Goal: Task Accomplishment & Management: Manage account settings

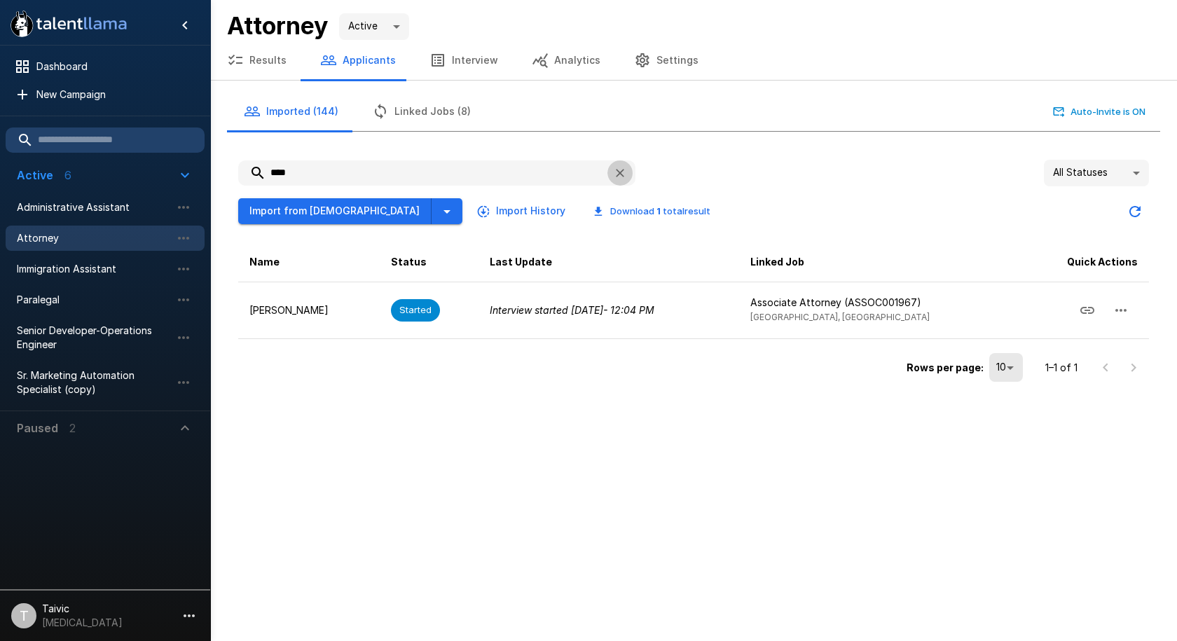
click at [621, 172] on icon "button" at bounding box center [620, 173] width 8 height 8
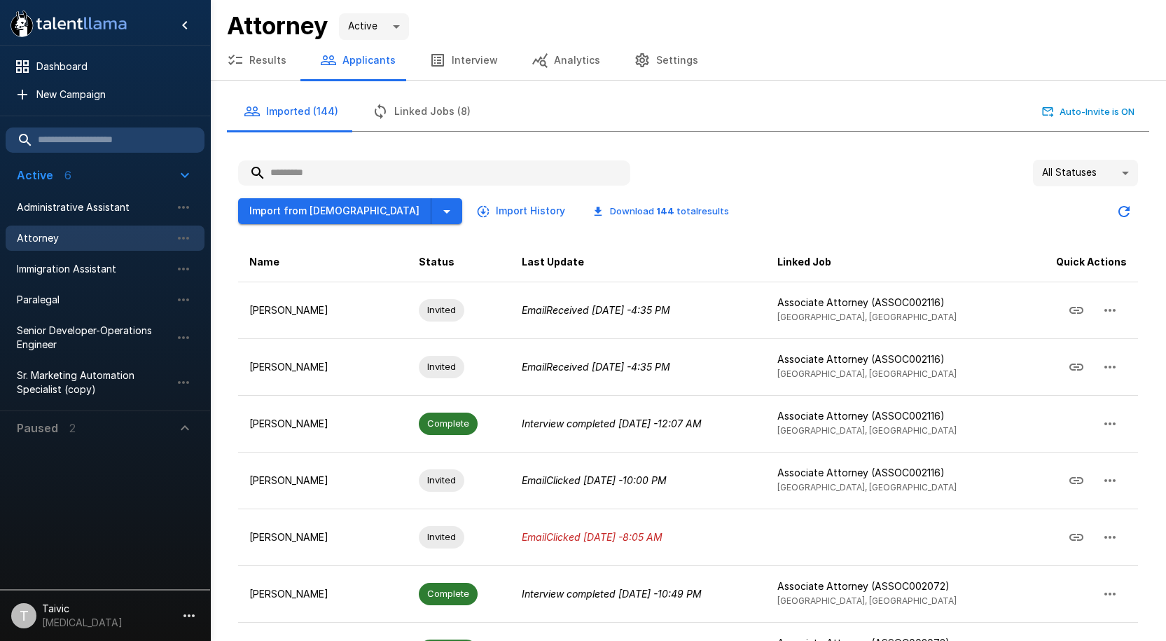
click at [453, 177] on input "text" at bounding box center [434, 172] width 392 height 25
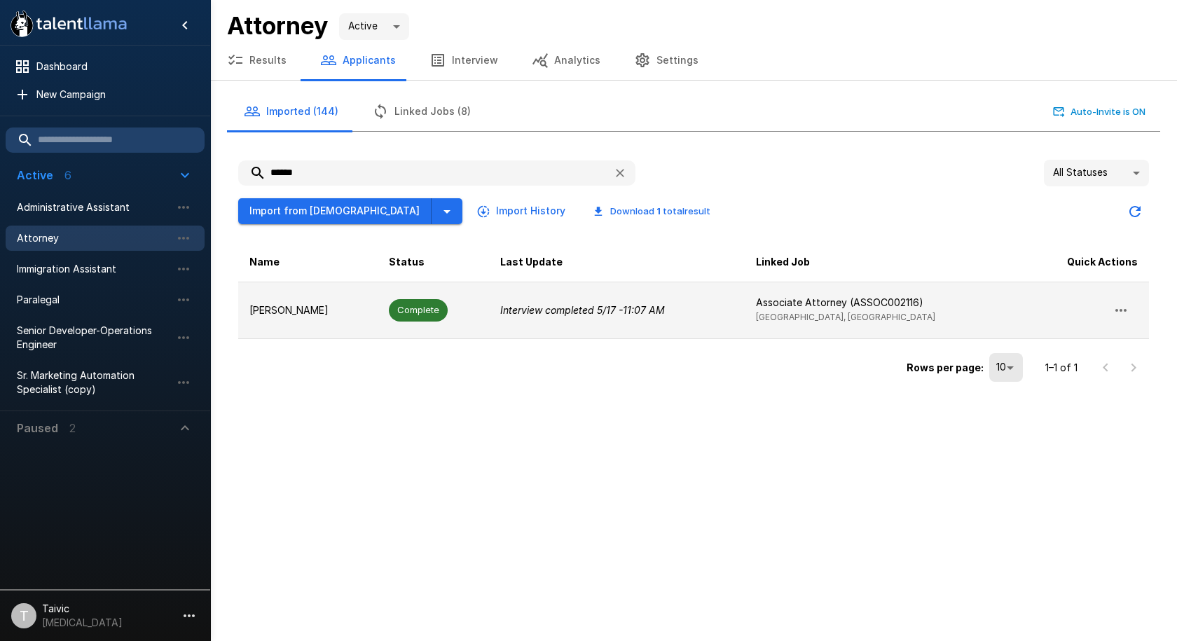
type input "******"
click at [526, 294] on td "Interview completed 5/17 - 11:07 AM" at bounding box center [617, 310] width 256 height 57
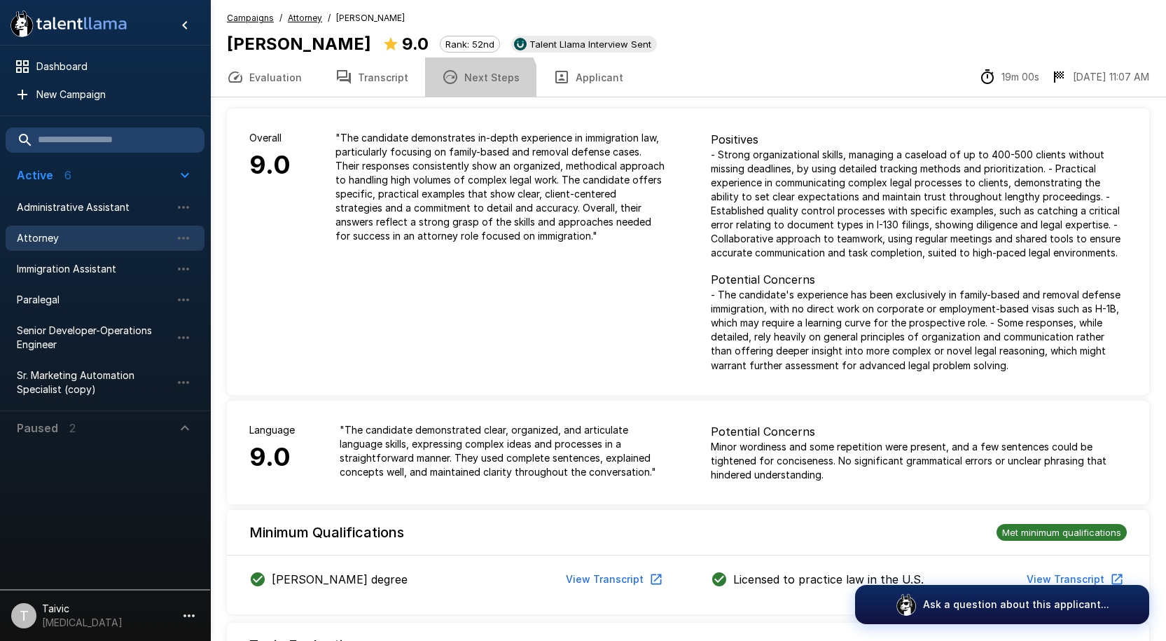
click at [468, 86] on button "Next Steps" at bounding box center [480, 76] width 111 height 39
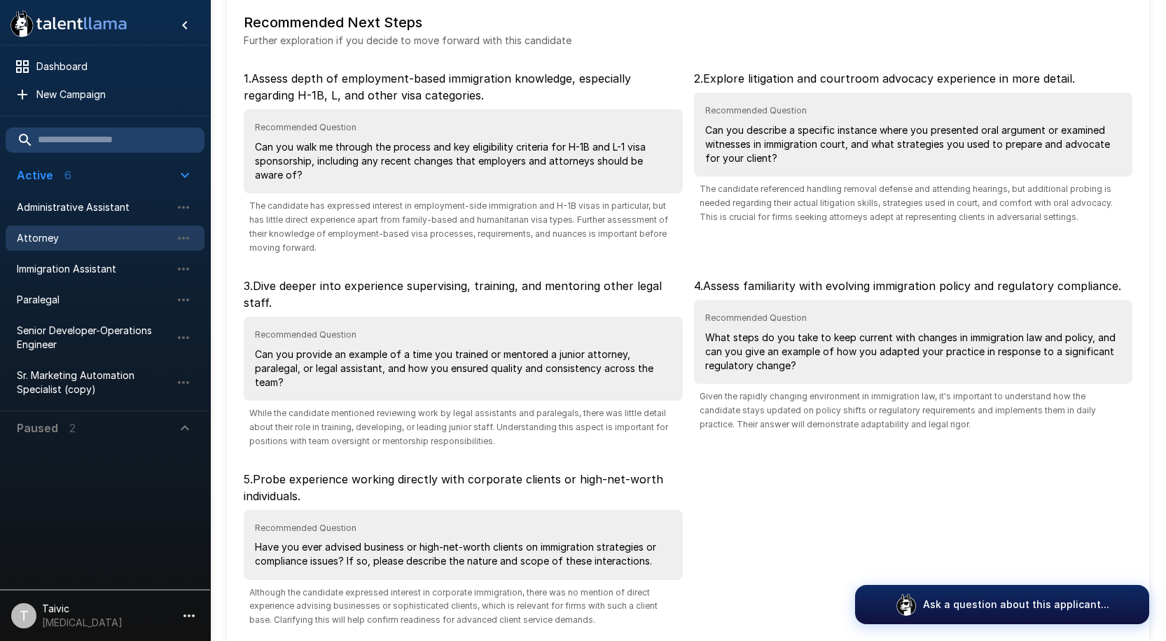
scroll to position [44, 0]
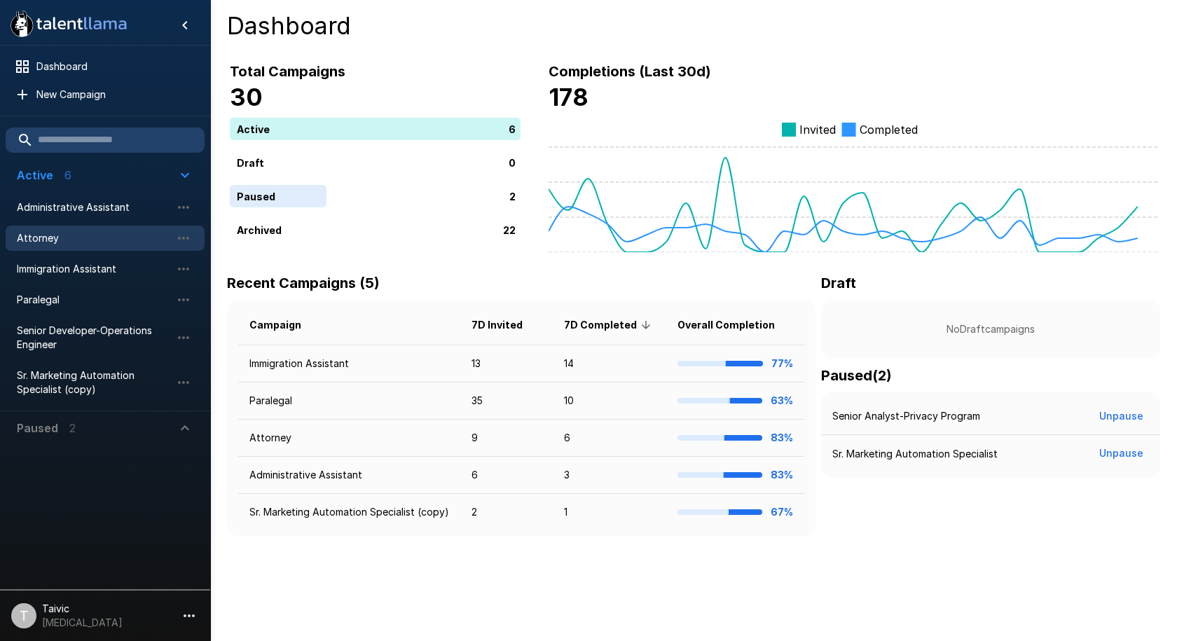
click at [86, 243] on span "Attorney" at bounding box center [94, 238] width 154 height 14
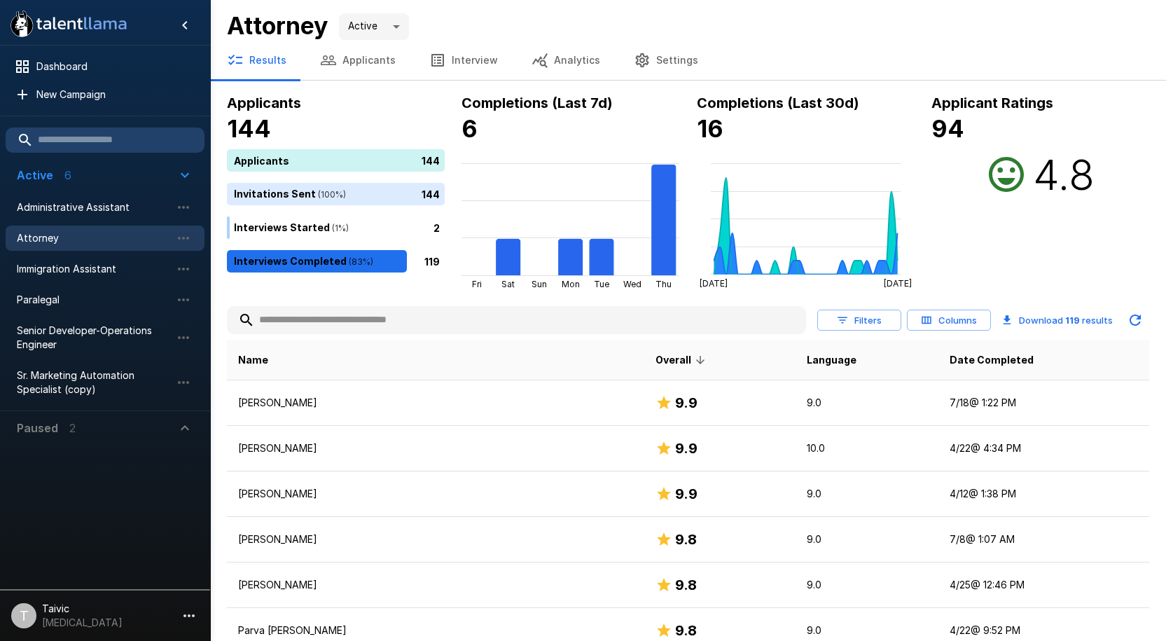
click at [391, 329] on input "text" at bounding box center [516, 320] width 579 height 25
click at [356, 53] on button "Applicants" at bounding box center [357, 60] width 109 height 39
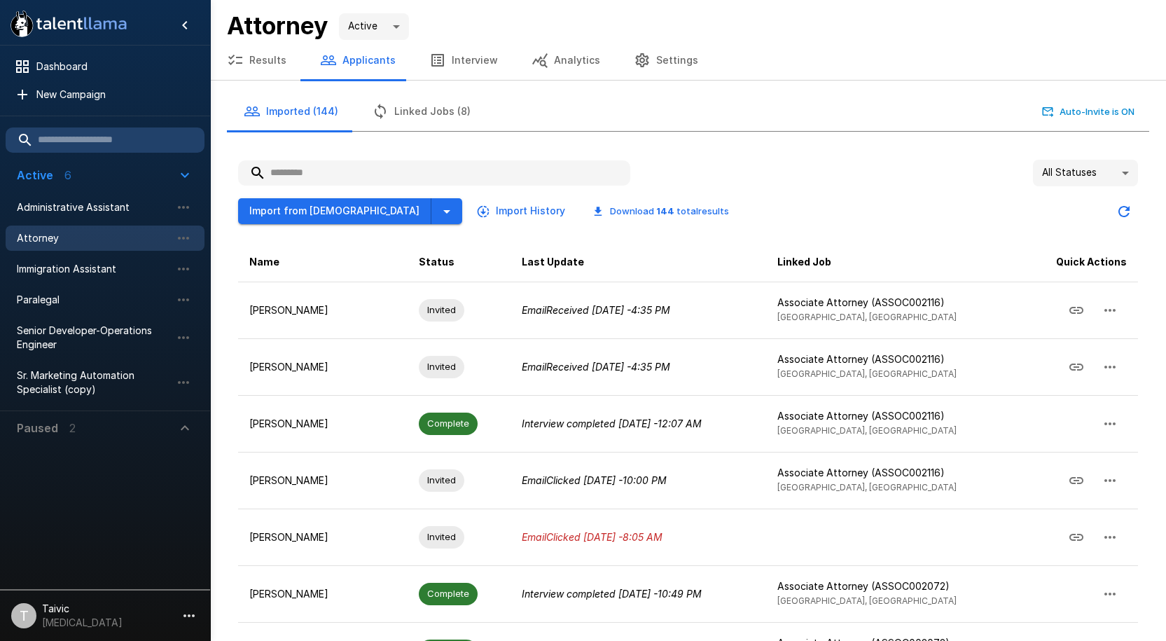
click at [403, 169] on input "text" at bounding box center [434, 172] width 392 height 25
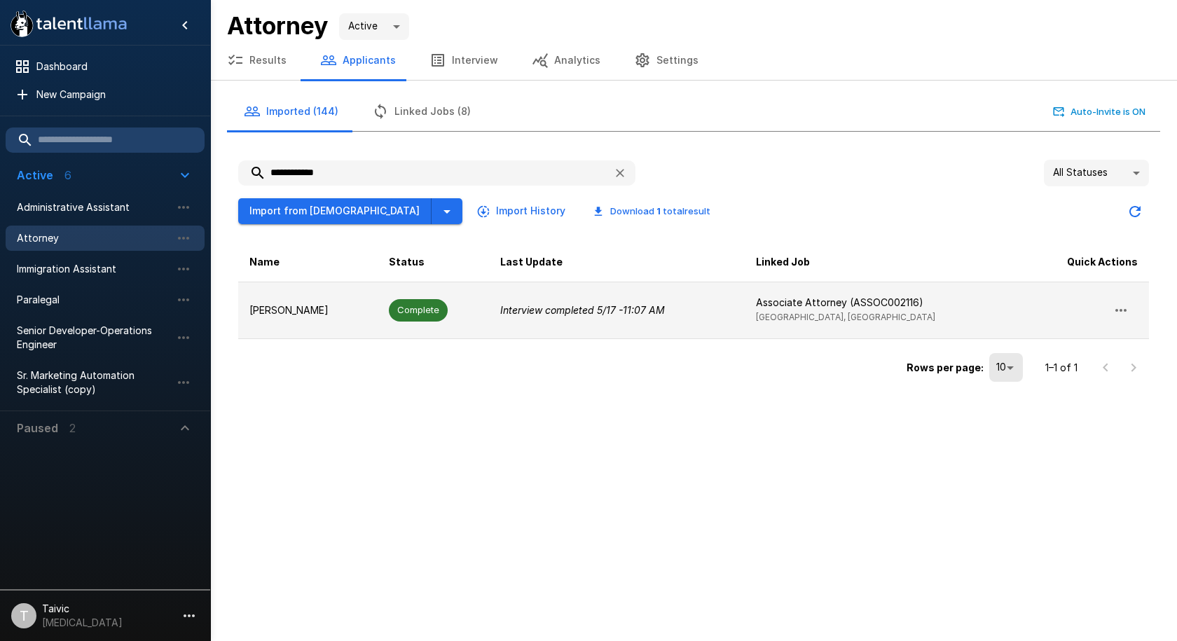
type input "**********"
click at [421, 307] on span "Complete" at bounding box center [418, 309] width 59 height 13
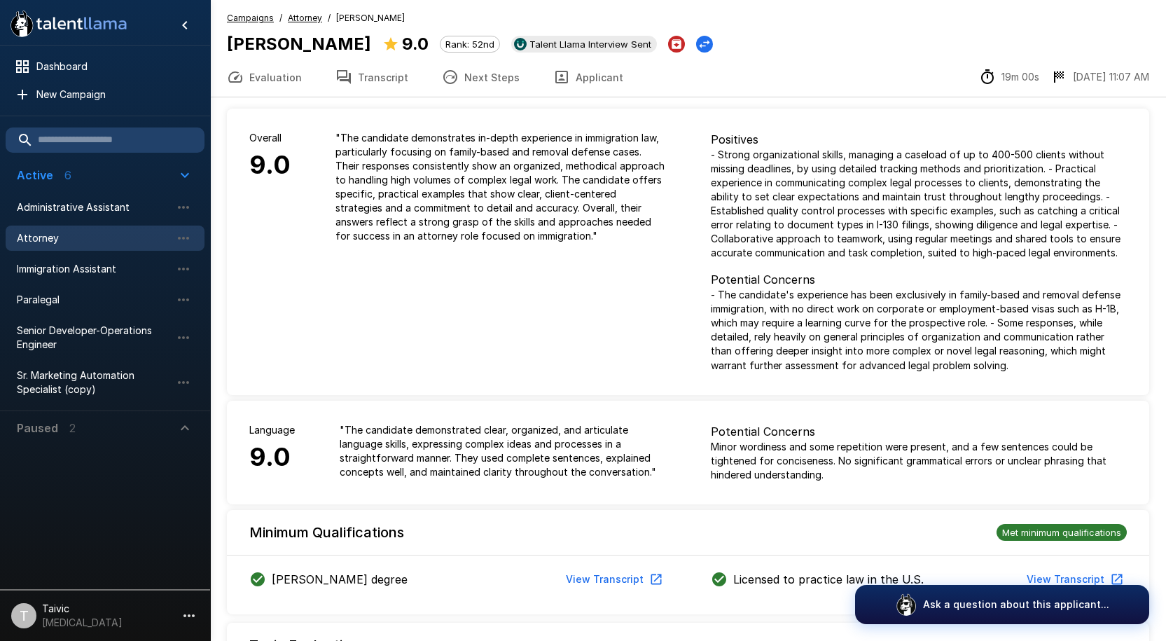
click at [478, 85] on button "Next Steps" at bounding box center [480, 76] width 111 height 39
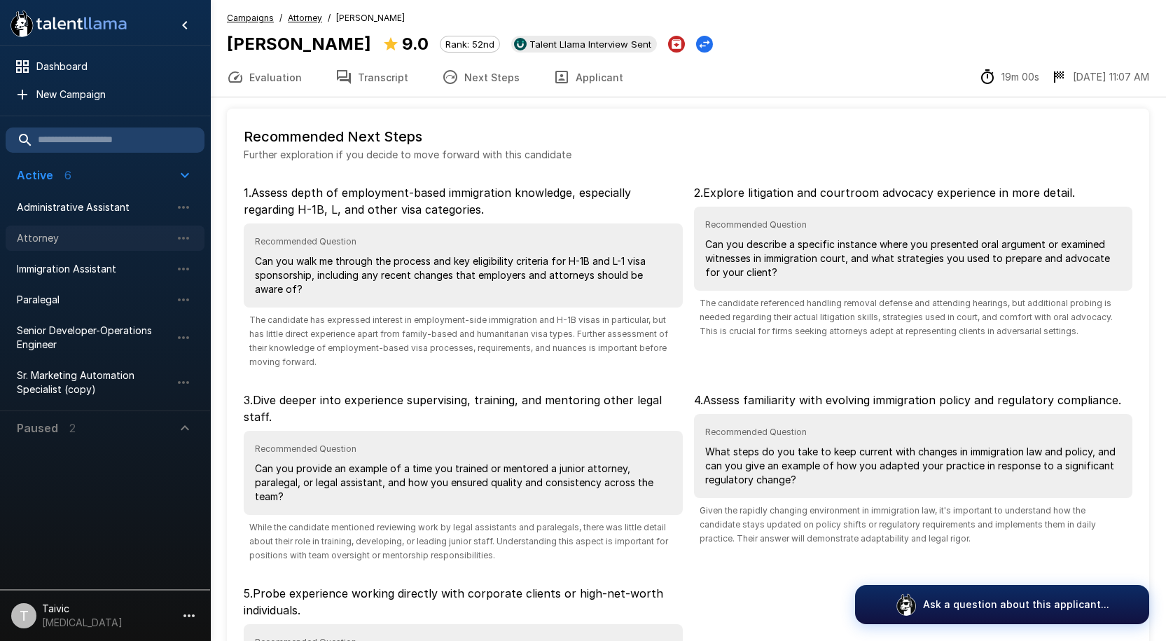
click at [104, 235] on span "Attorney" at bounding box center [94, 238] width 154 height 14
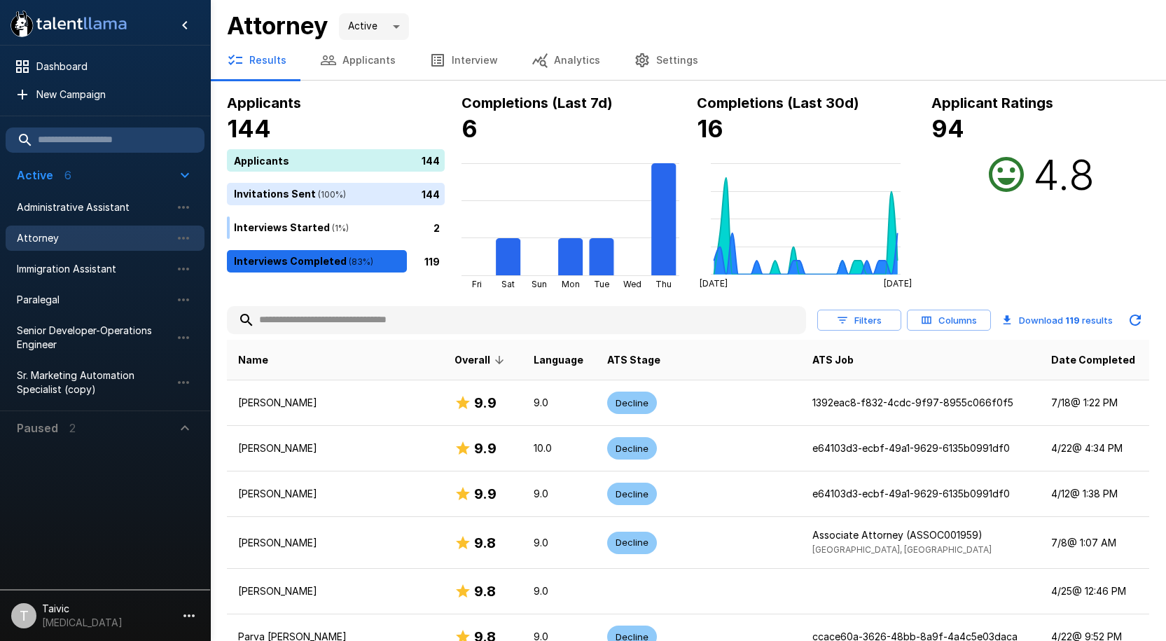
click at [296, 322] on input "text" at bounding box center [516, 320] width 579 height 25
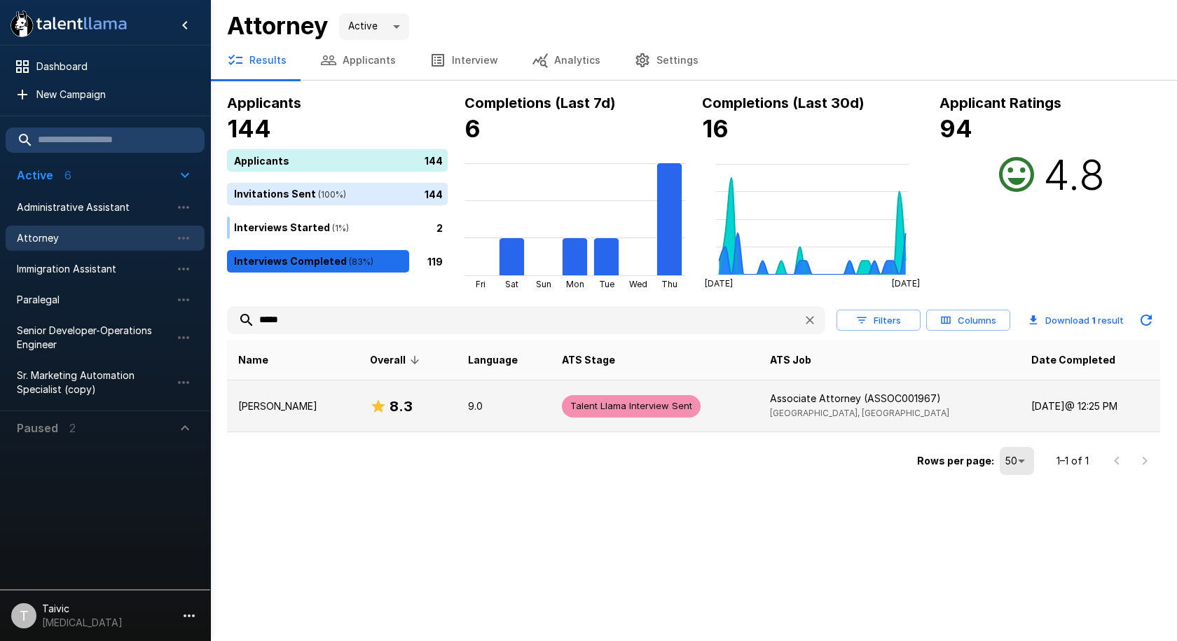
type input "****"
click at [496, 419] on td "9.0" at bounding box center [503, 406] width 93 height 52
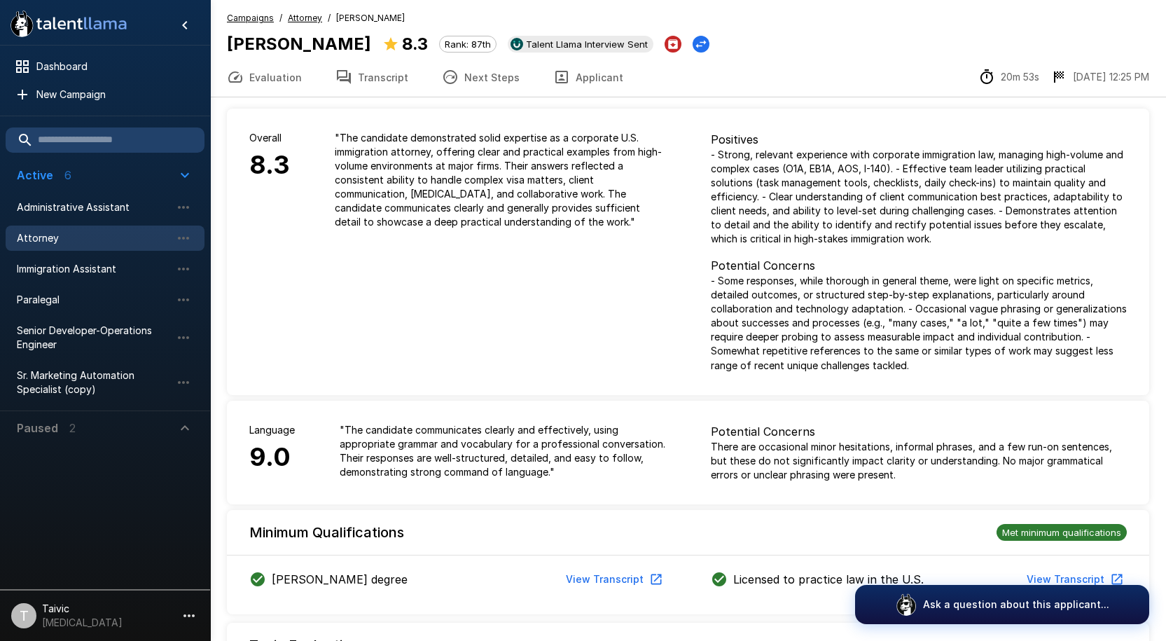
click at [485, 78] on button "Next Steps" at bounding box center [480, 76] width 111 height 39
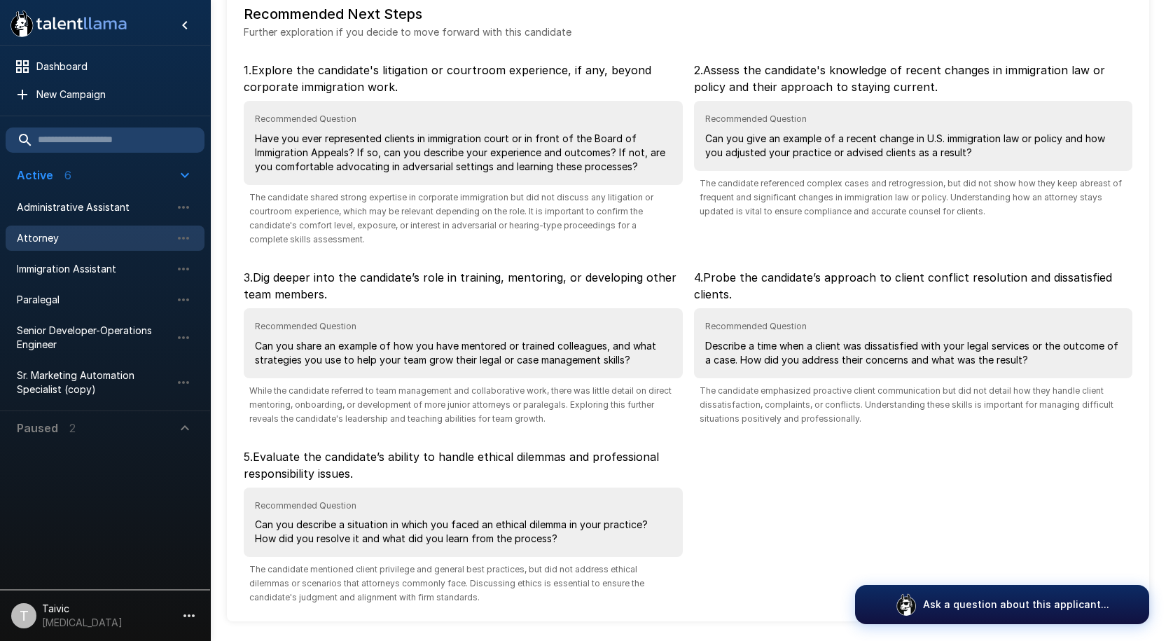
scroll to position [170, 0]
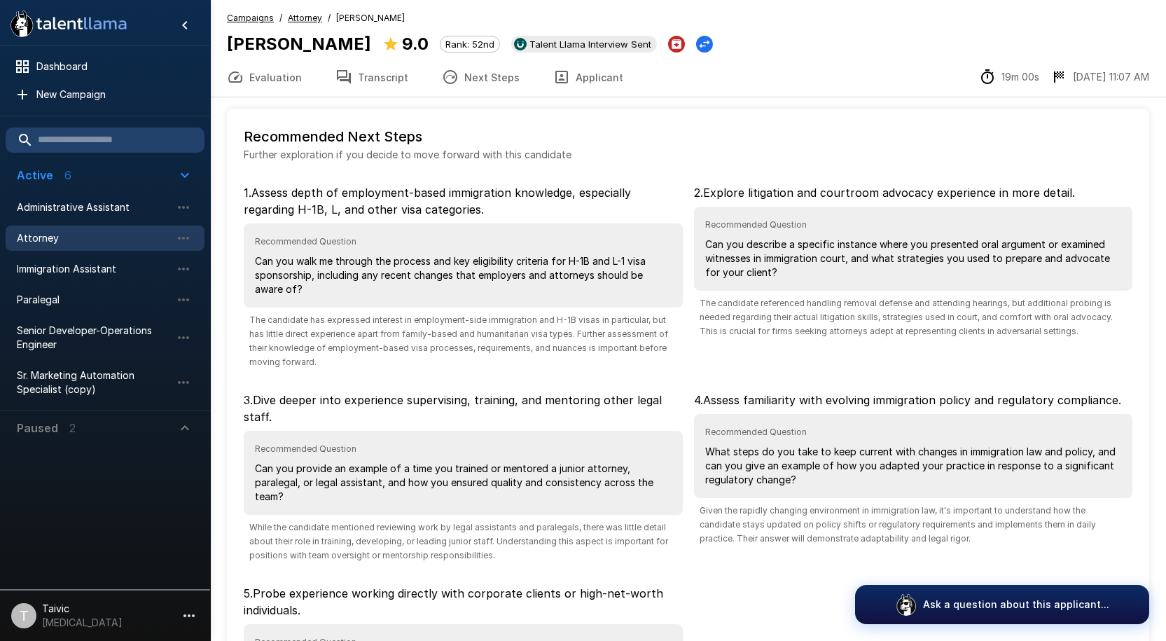
scroll to position [44, 0]
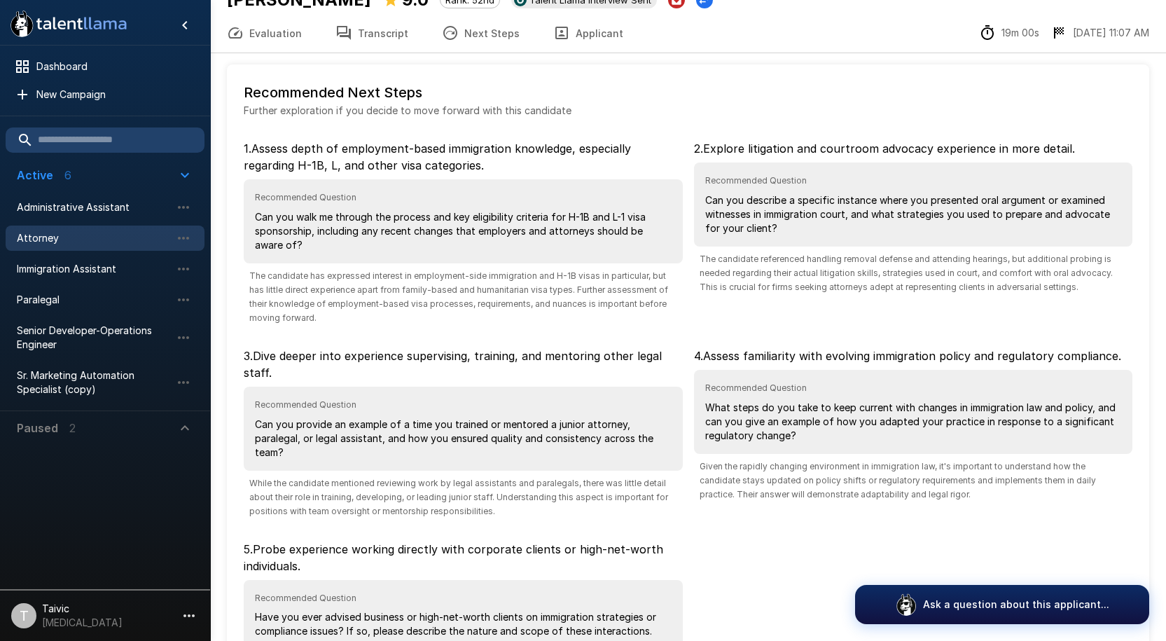
click at [83, 246] on div "Attorney" at bounding box center [105, 238] width 199 height 25
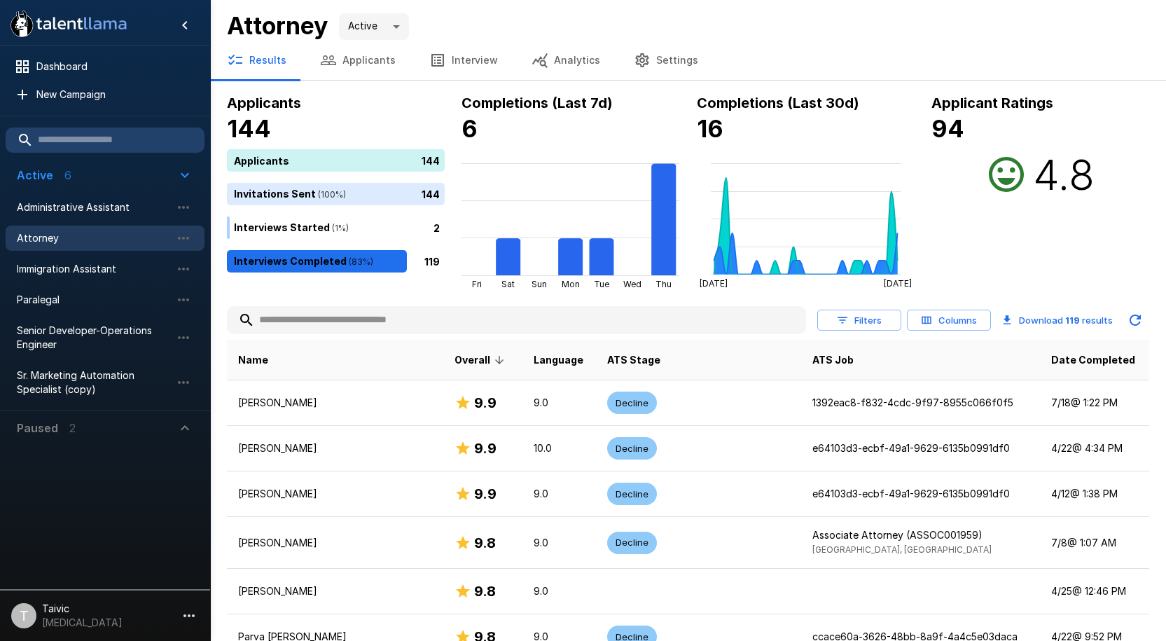
click at [483, 326] on input "text" at bounding box center [516, 320] width 579 height 25
click at [381, 65] on button "Applicants" at bounding box center [357, 60] width 109 height 39
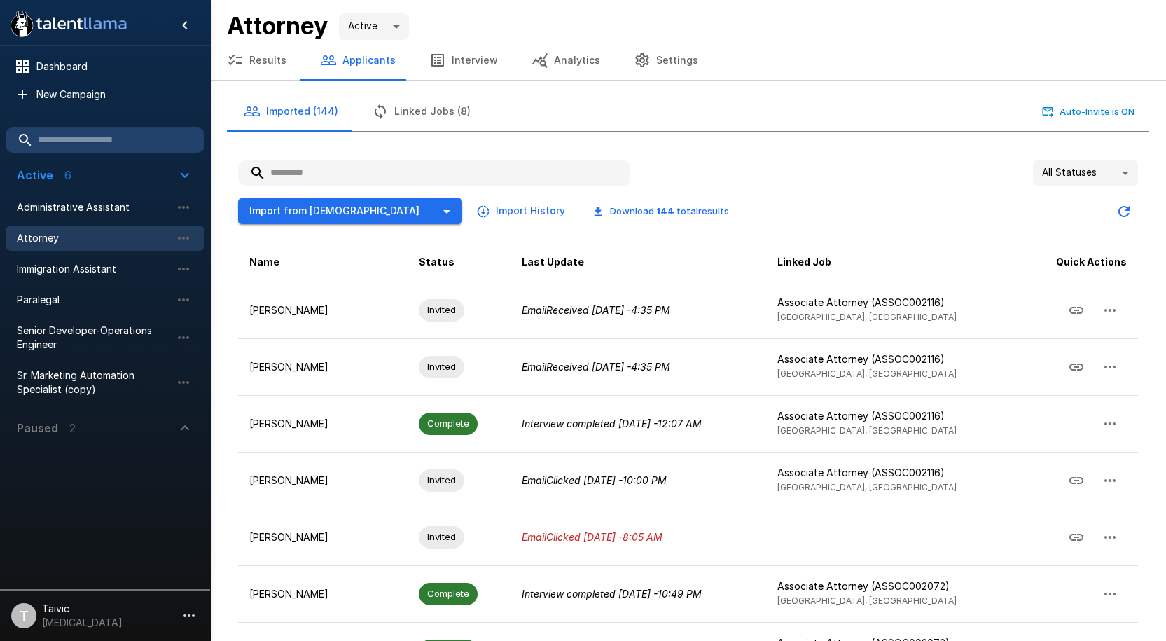
click at [475, 171] on input "text" at bounding box center [434, 172] width 392 height 25
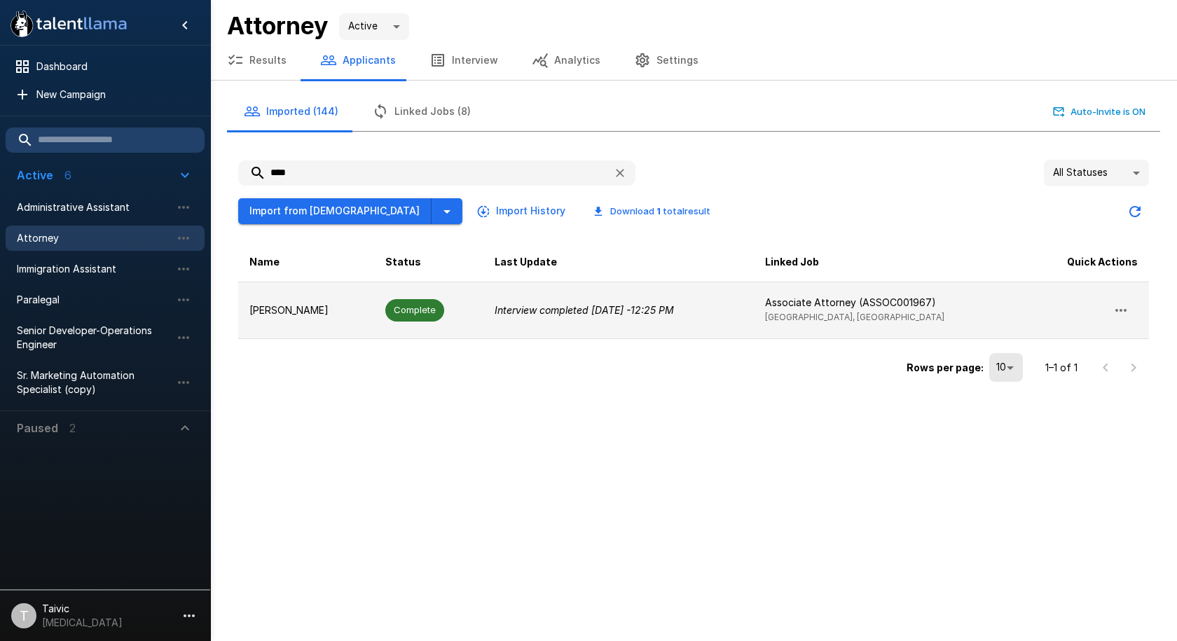
type input "****"
click at [774, 314] on span "[GEOGRAPHIC_DATA], [GEOGRAPHIC_DATA]" at bounding box center [854, 317] width 179 height 11
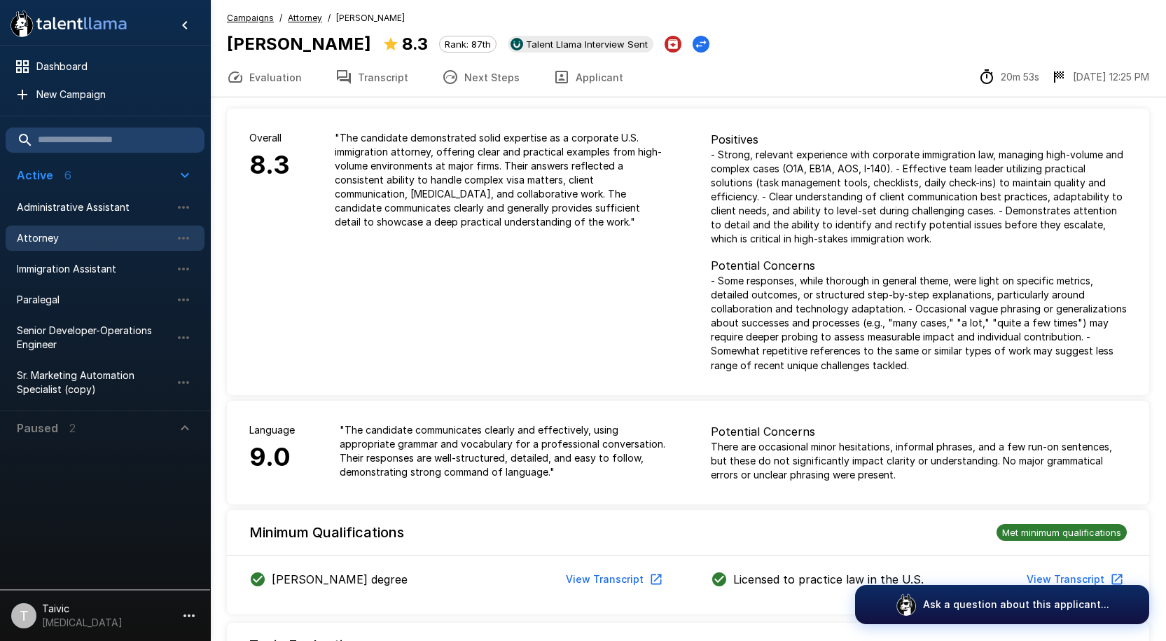
click at [442, 79] on icon "button" at bounding box center [450, 77] width 17 height 17
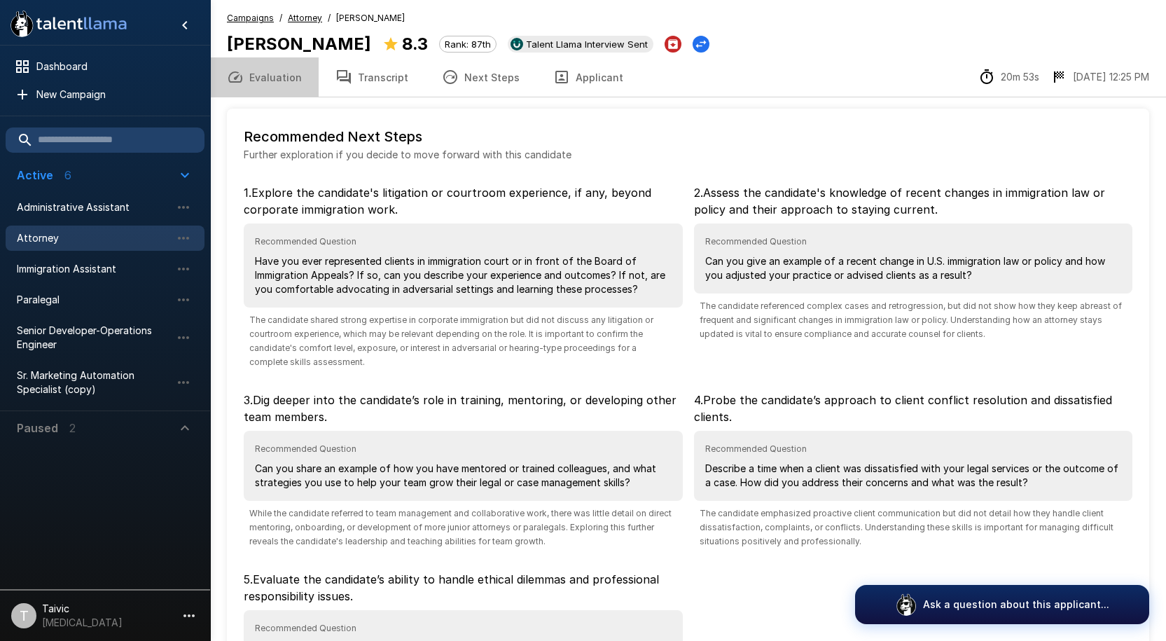
click at [277, 90] on button "Evaluation" at bounding box center [264, 76] width 109 height 39
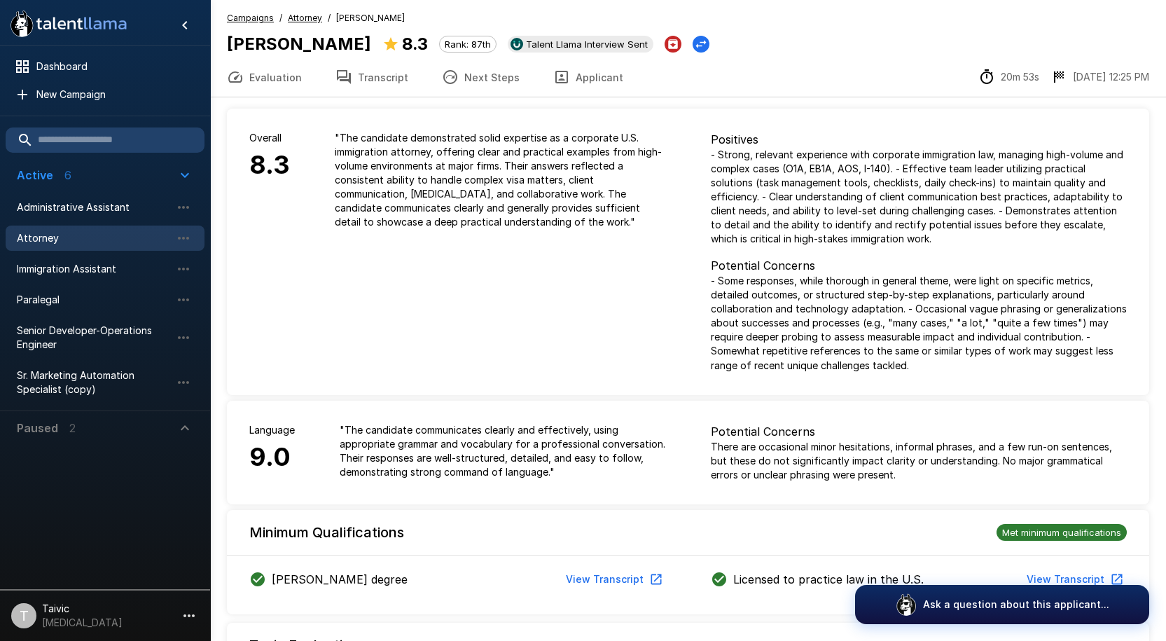
drag, startPoint x: 288, startPoint y: 85, endPoint x: 296, endPoint y: 74, distance: 14.2
click at [292, 76] on button "Evaluation" at bounding box center [264, 76] width 109 height 39
click at [348, 74] on button "Transcript" at bounding box center [372, 76] width 106 height 39
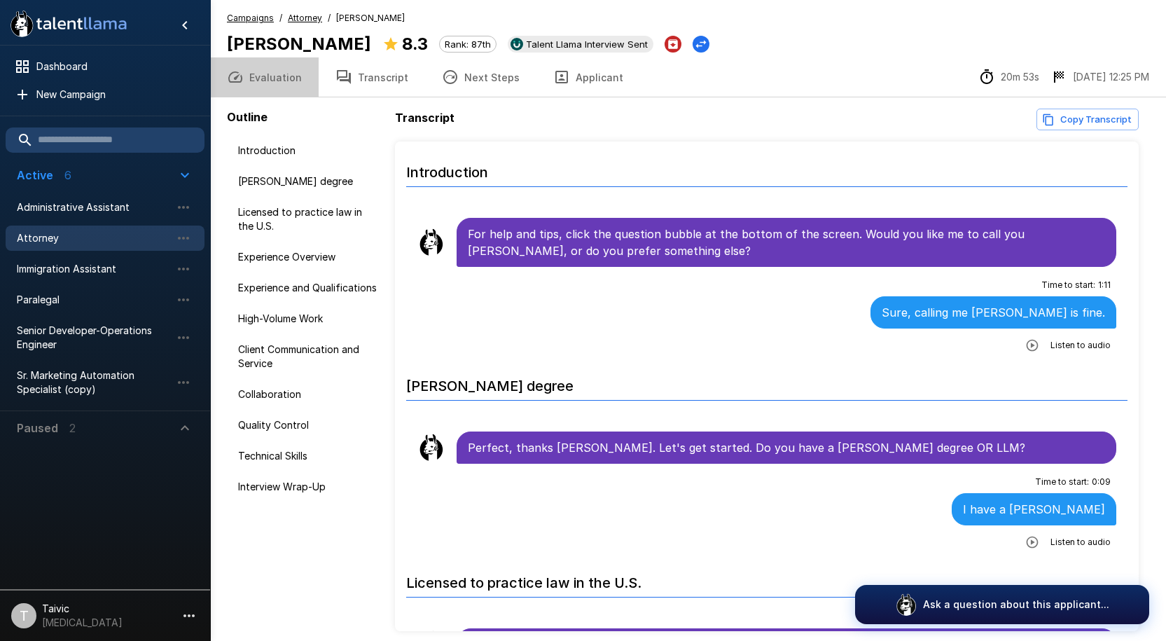
drag, startPoint x: 282, startPoint y: 74, endPoint x: 305, endPoint y: 97, distance: 33.2
click at [282, 74] on button "Evaluation" at bounding box center [264, 76] width 109 height 39
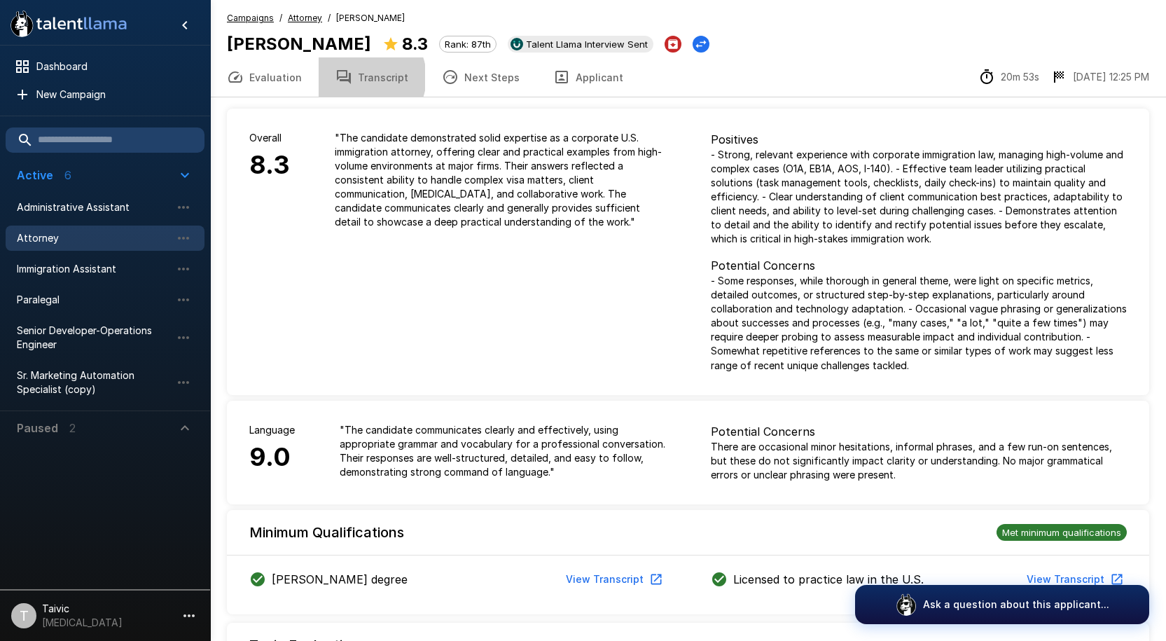
click at [359, 77] on button "Transcript" at bounding box center [372, 76] width 106 height 39
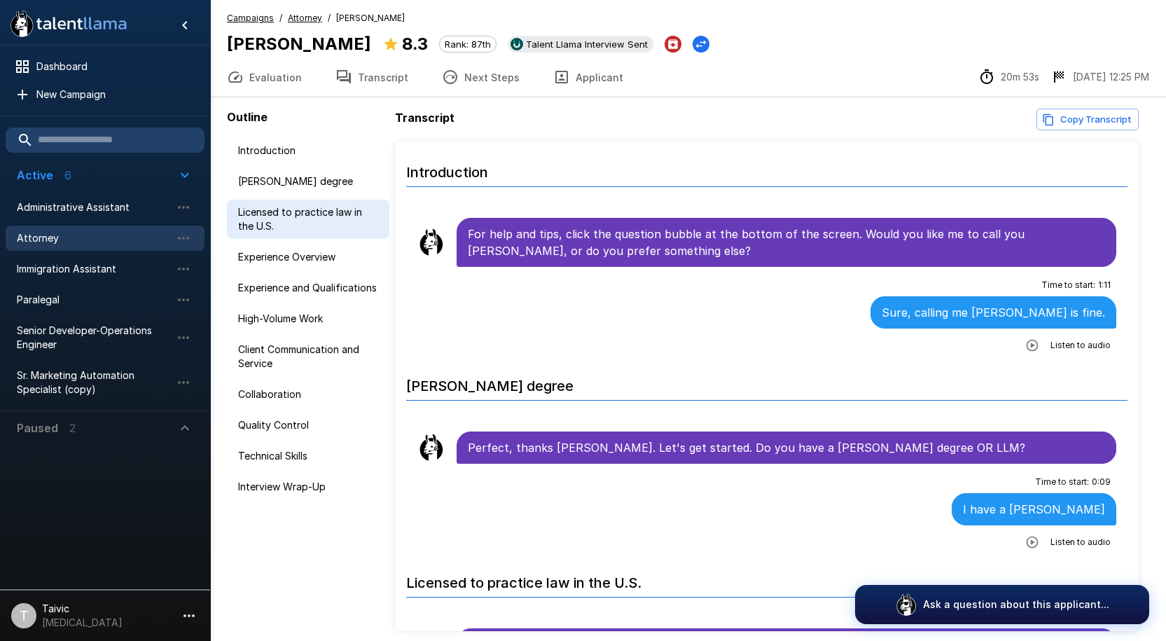
click at [317, 216] on span "Licensed to practice law in the U.S." at bounding box center [308, 219] width 140 height 28
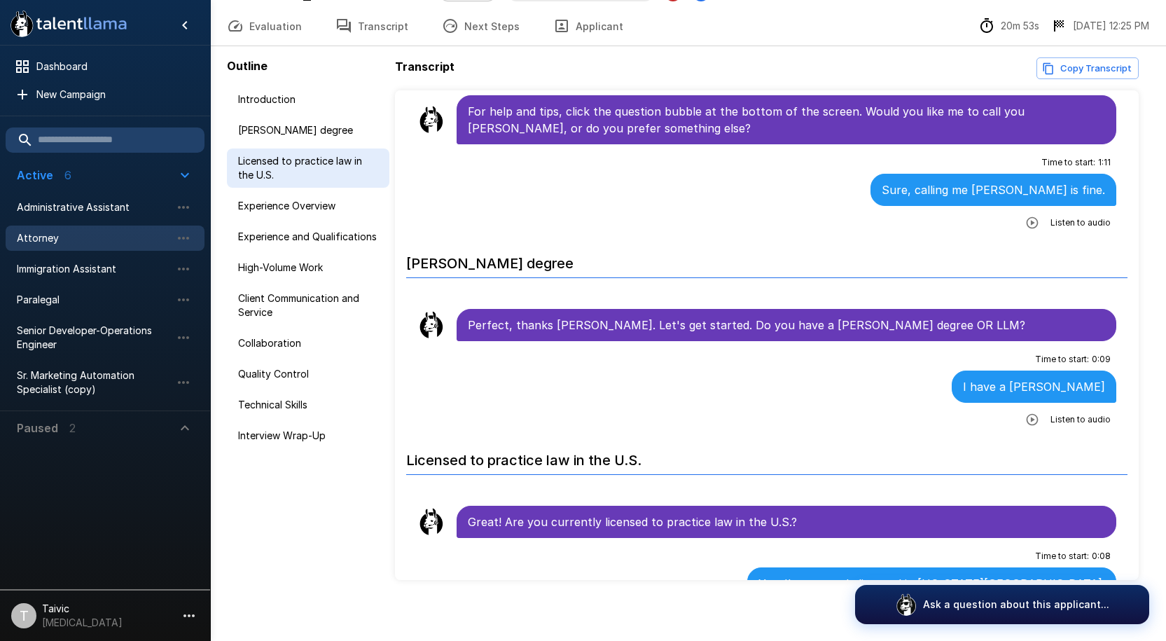
scroll to position [57, 0]
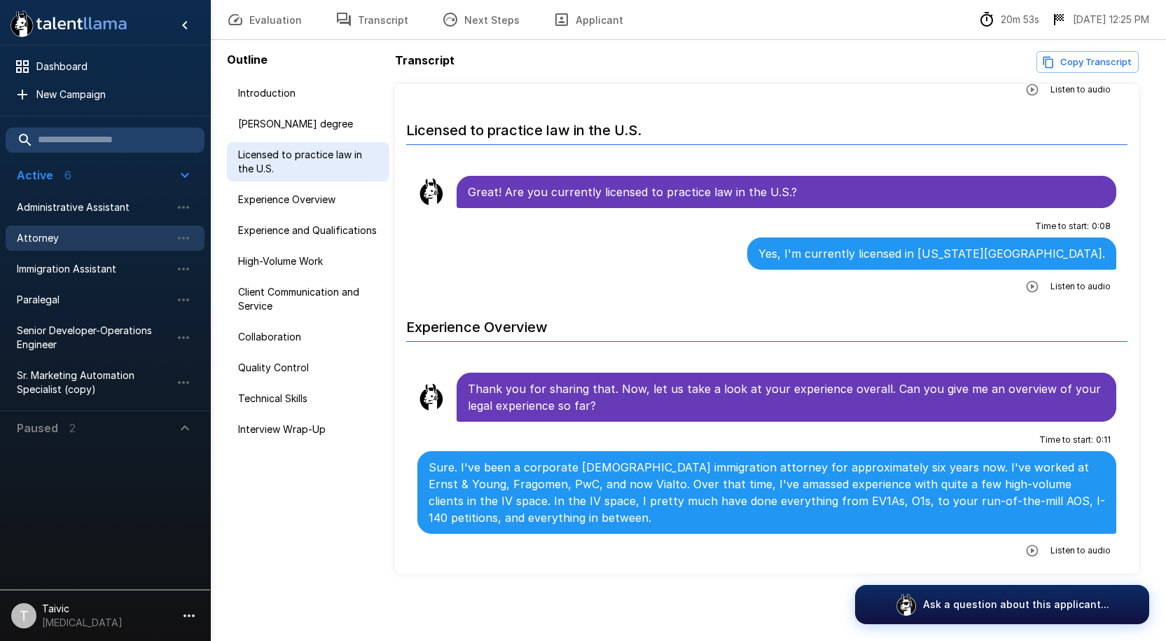
scroll to position [409, 0]
